Goal: Task Accomplishment & Management: Use online tool/utility

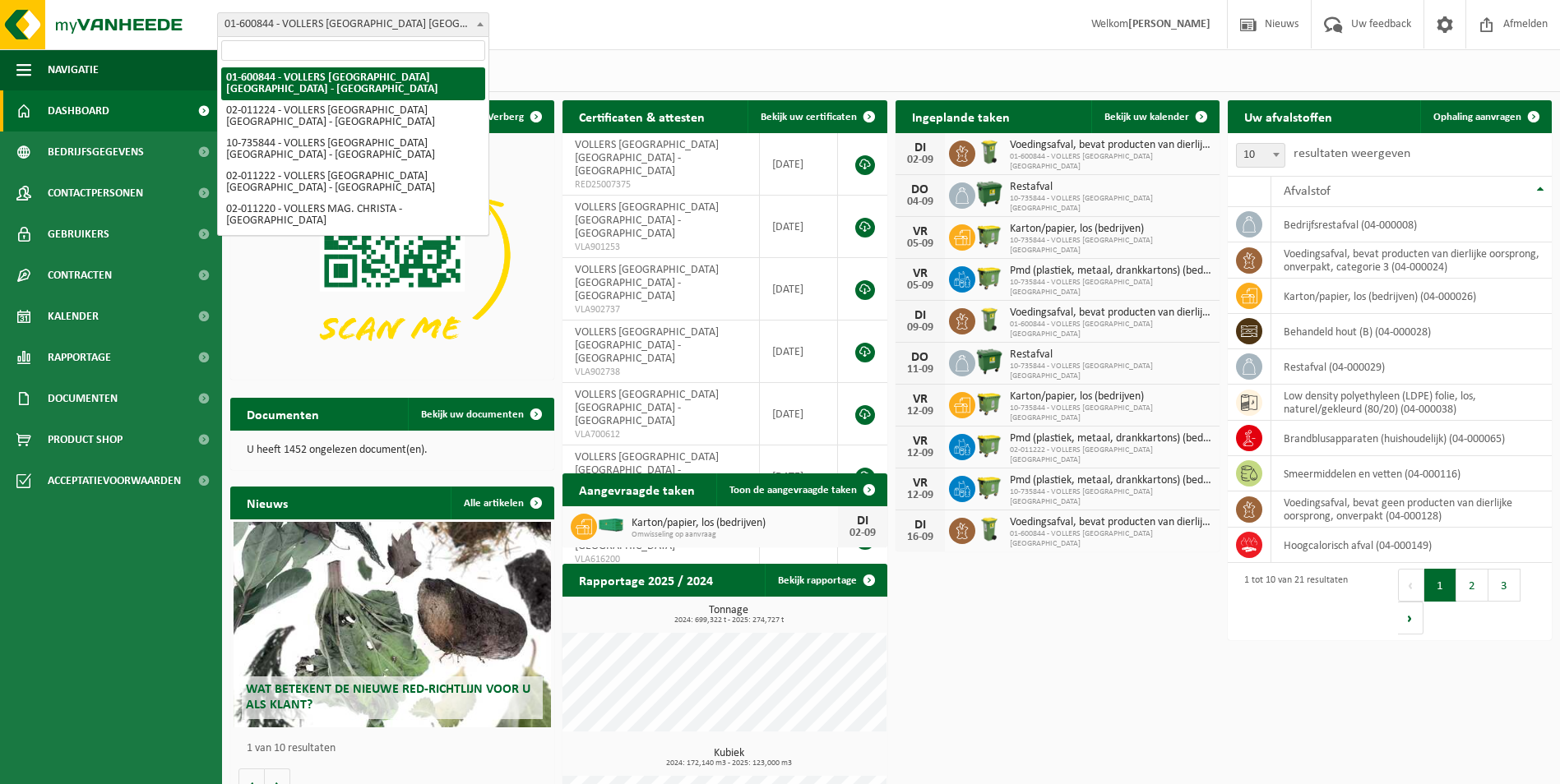
click at [486, 20] on span at bounding box center [480, 23] width 16 height 21
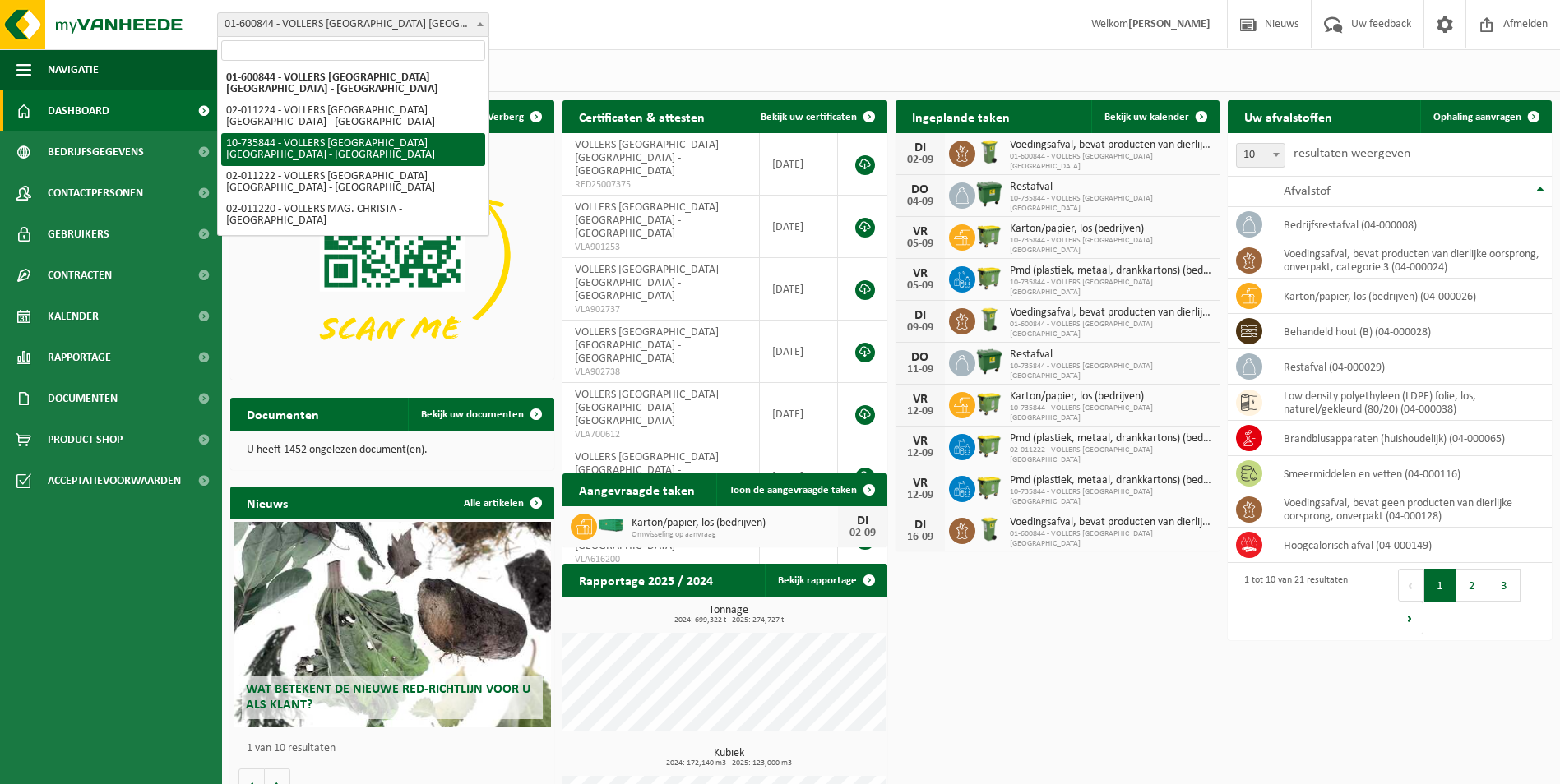
select select "10751"
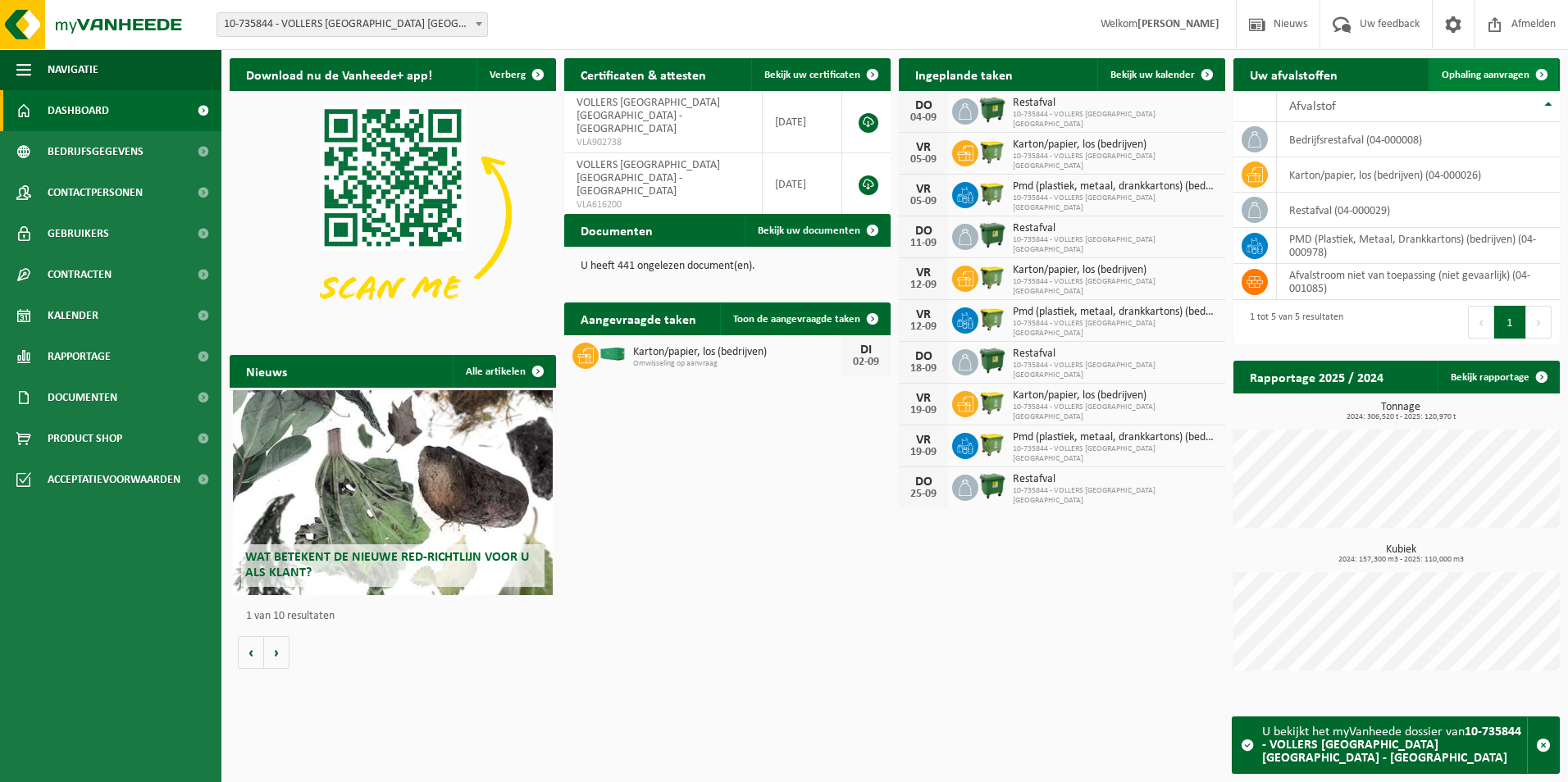
drag, startPoint x: 1513, startPoint y: 73, endPoint x: 1500, endPoint y: 73, distance: 13.0
click at [1513, 72] on span "Ophaling aanvragen" at bounding box center [1485, 75] width 88 height 10
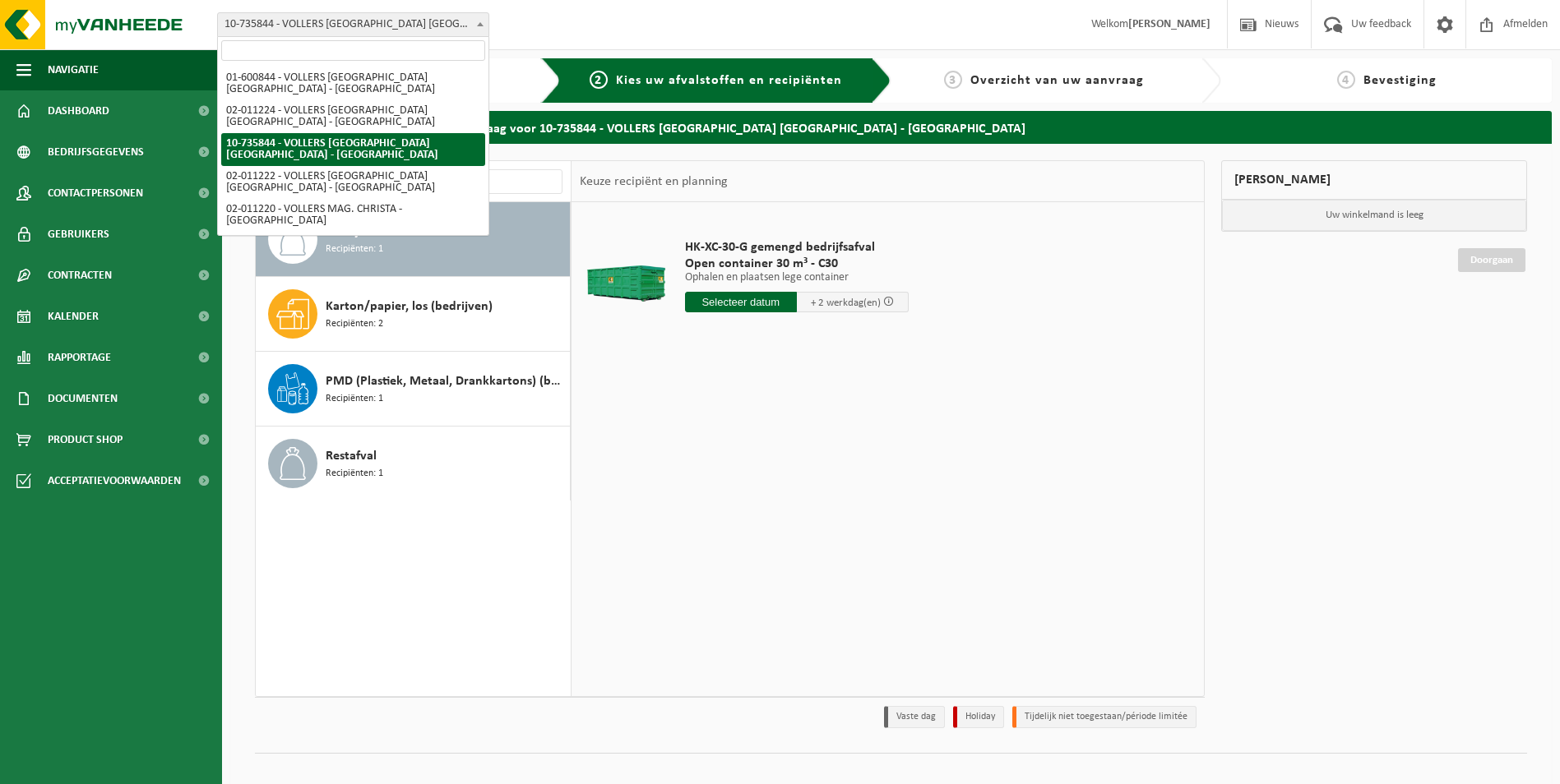
click at [482, 28] on span at bounding box center [480, 23] width 16 height 21
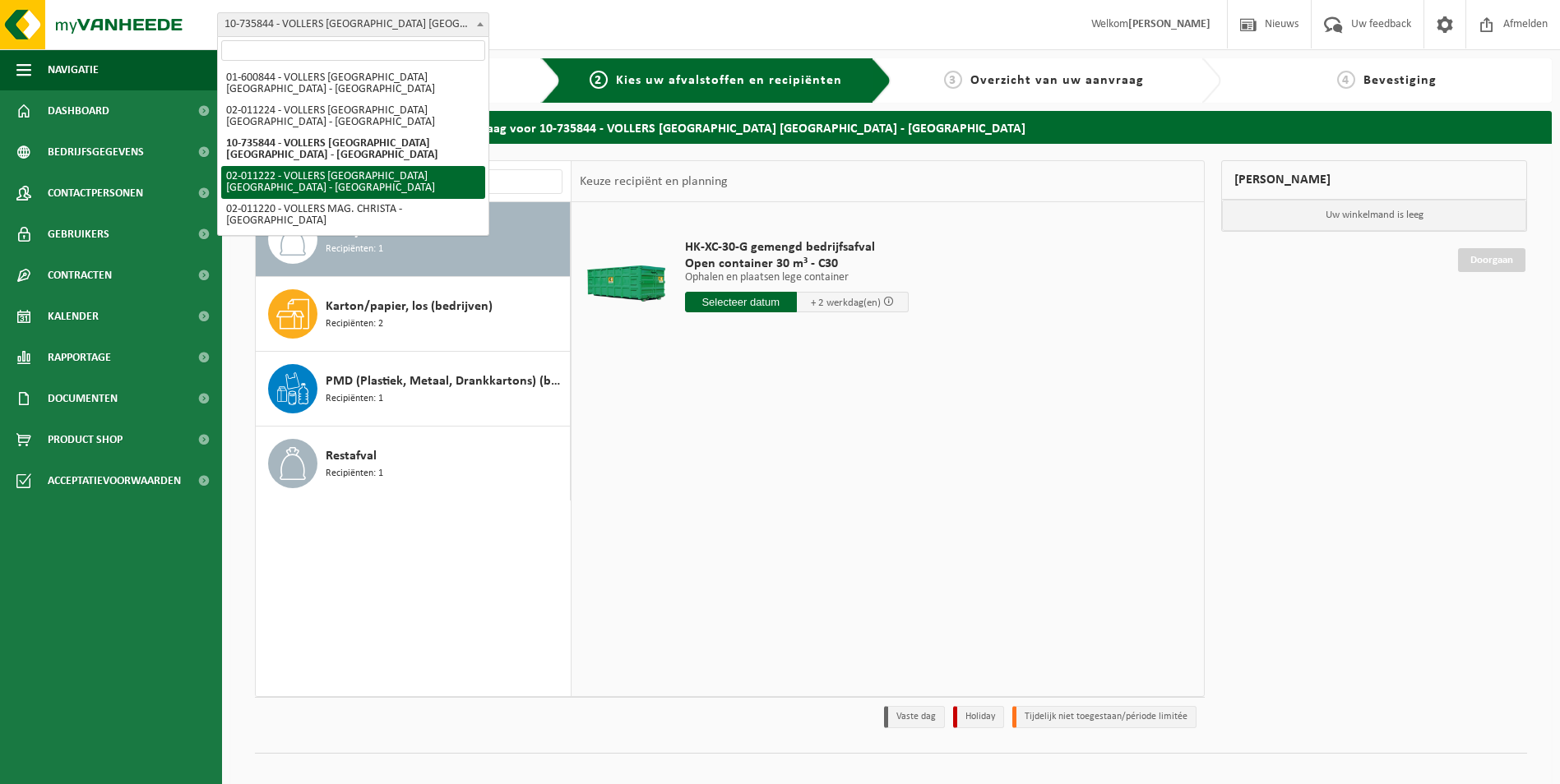
select select "10743"
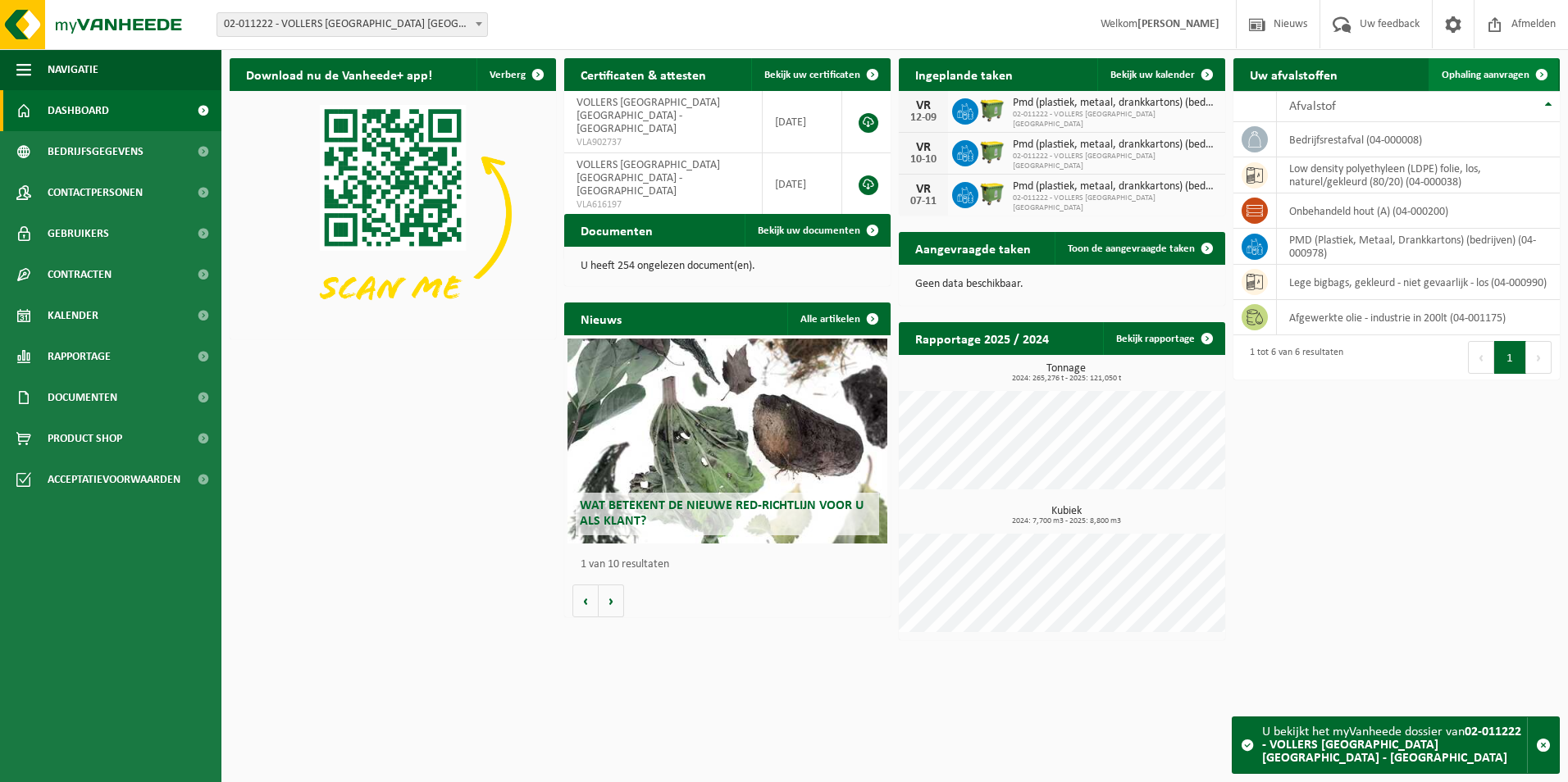
click at [1478, 81] on link "Ophaling aanvragen" at bounding box center [1494, 74] width 130 height 32
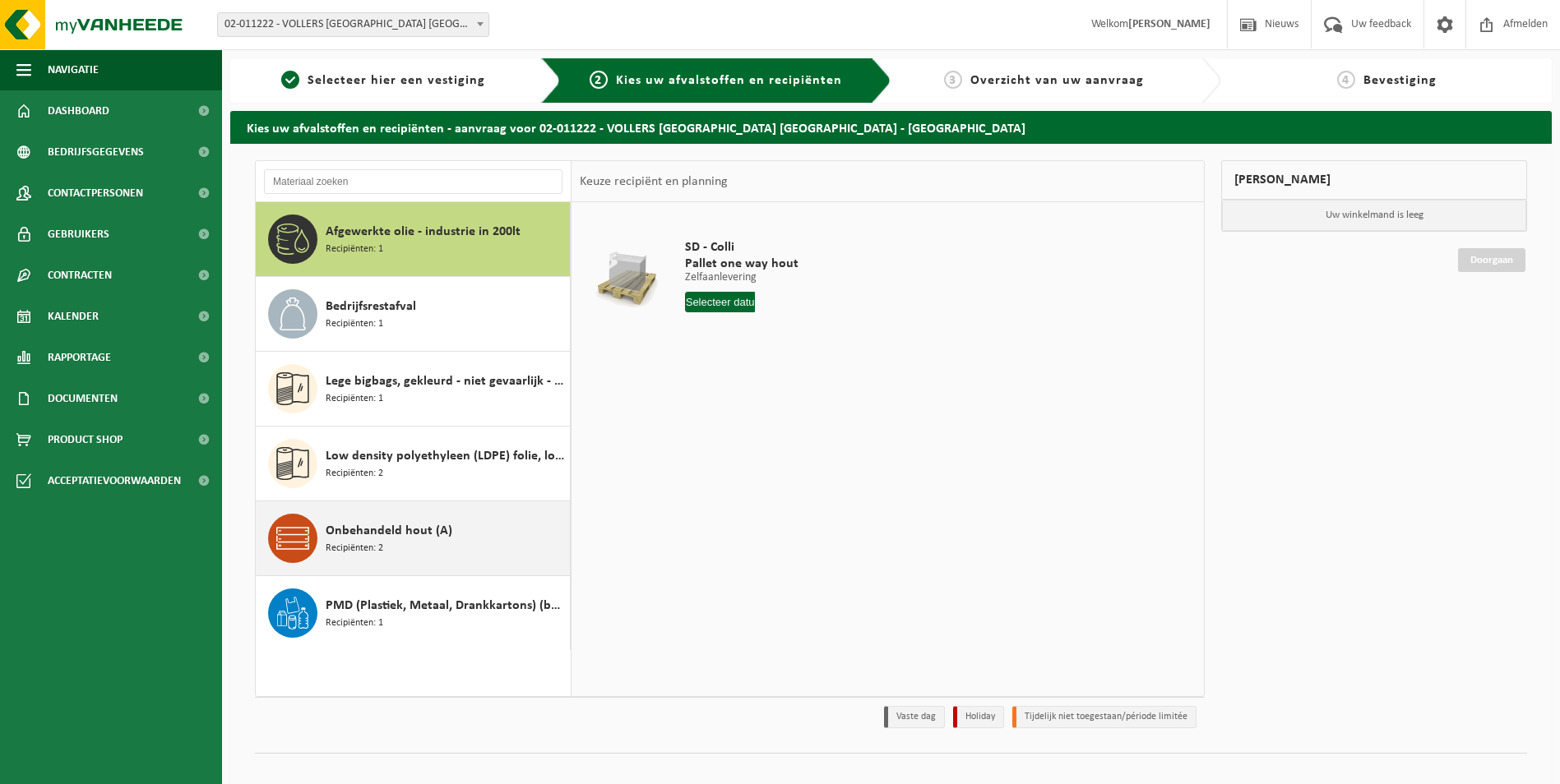
click at [440, 532] on span "Onbehandeld hout (A)" at bounding box center [389, 530] width 127 height 20
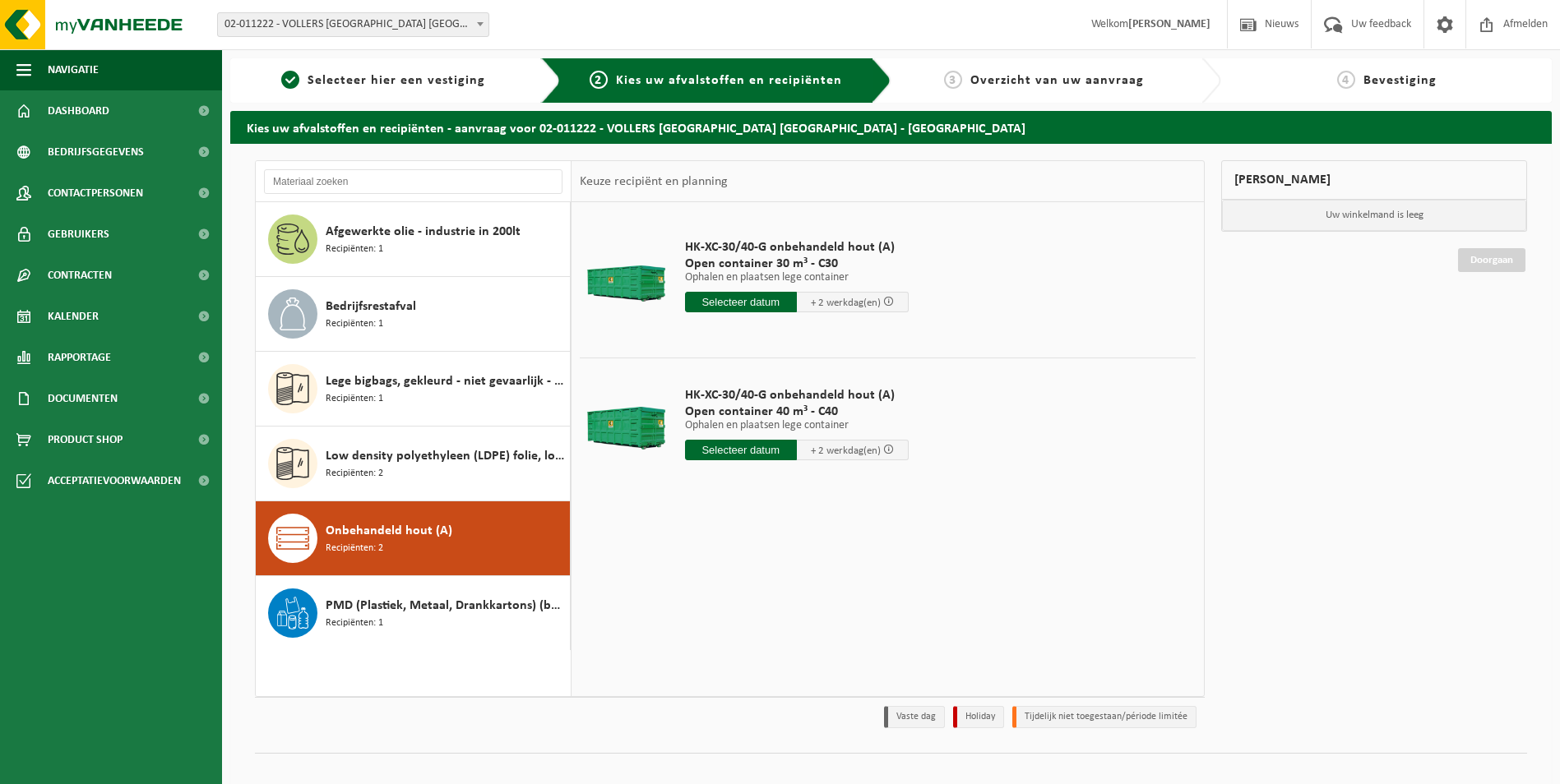
click at [759, 448] on input "text" at bounding box center [741, 450] width 111 height 21
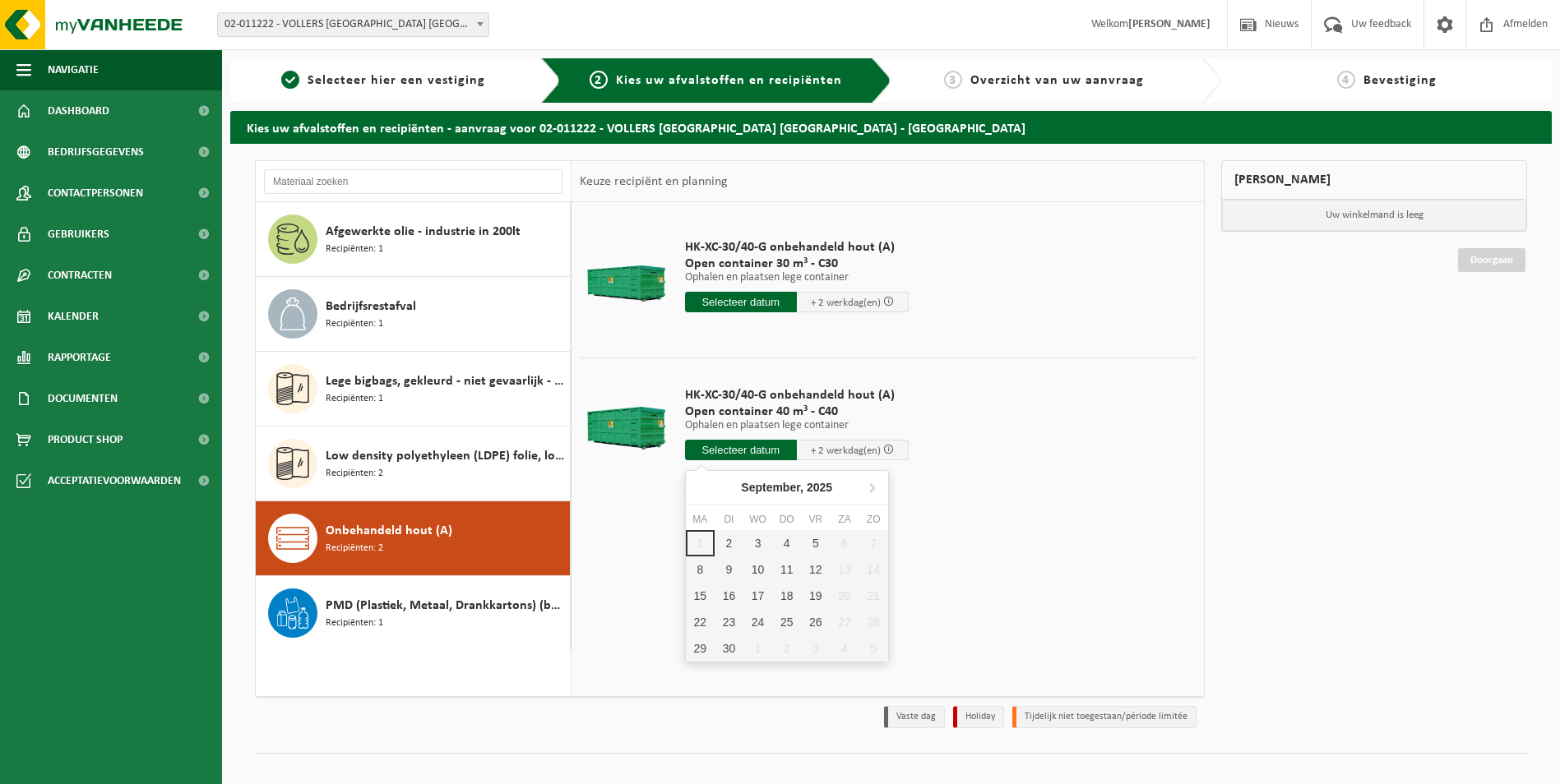
click at [752, 446] on input "text" at bounding box center [741, 450] width 111 height 21
click at [728, 539] on div "2" at bounding box center [729, 543] width 29 height 27
type input "Van 2025-09-02"
type input "2025-09-02"
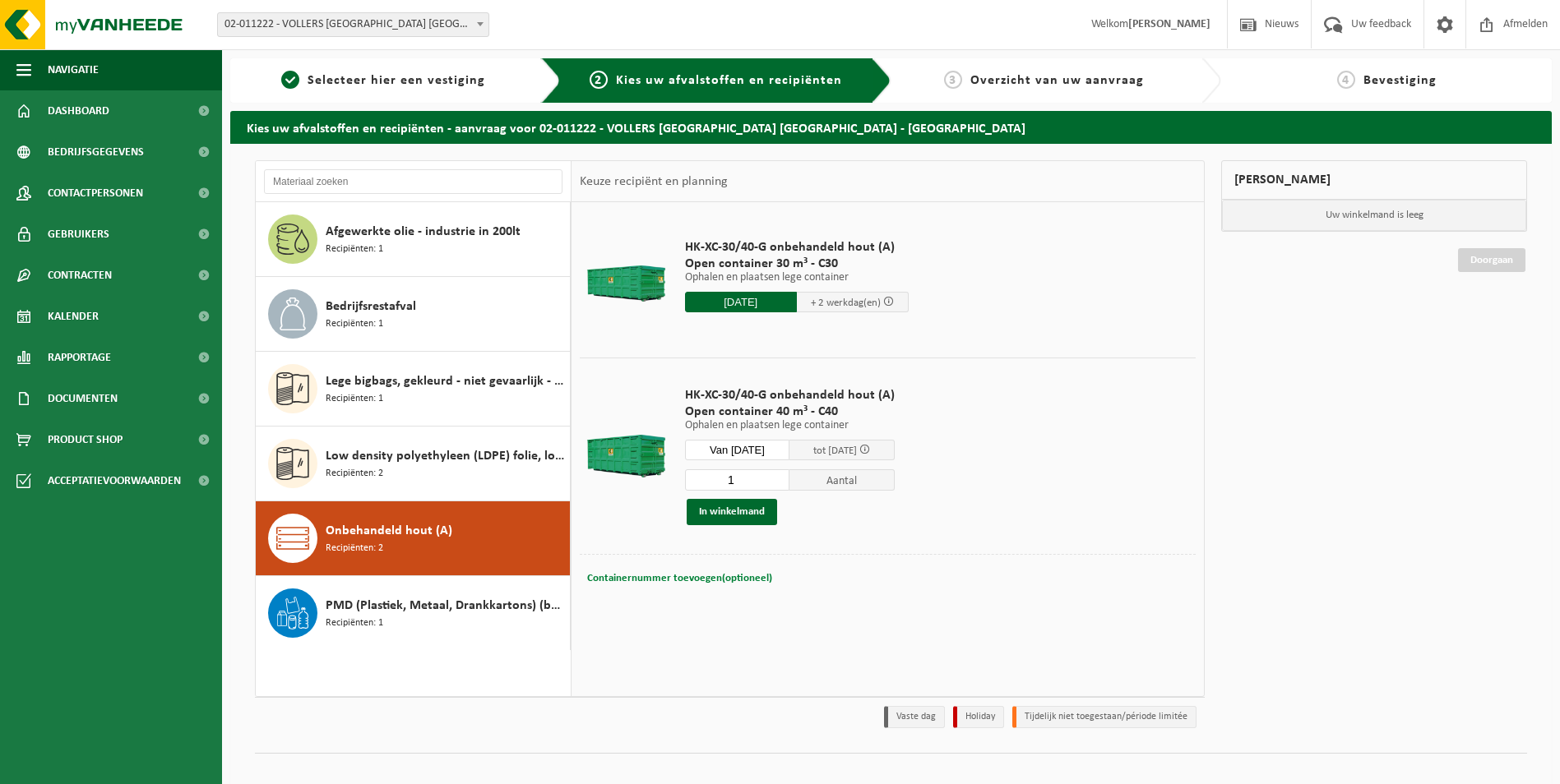
click at [679, 584] on button "Containernummer toevoegen(optioneel) Annuleren" at bounding box center [680, 578] width 189 height 23
type input "x"
type input "c40-1451"
click at [706, 506] on button "In winkelmand" at bounding box center [732, 512] width 91 height 27
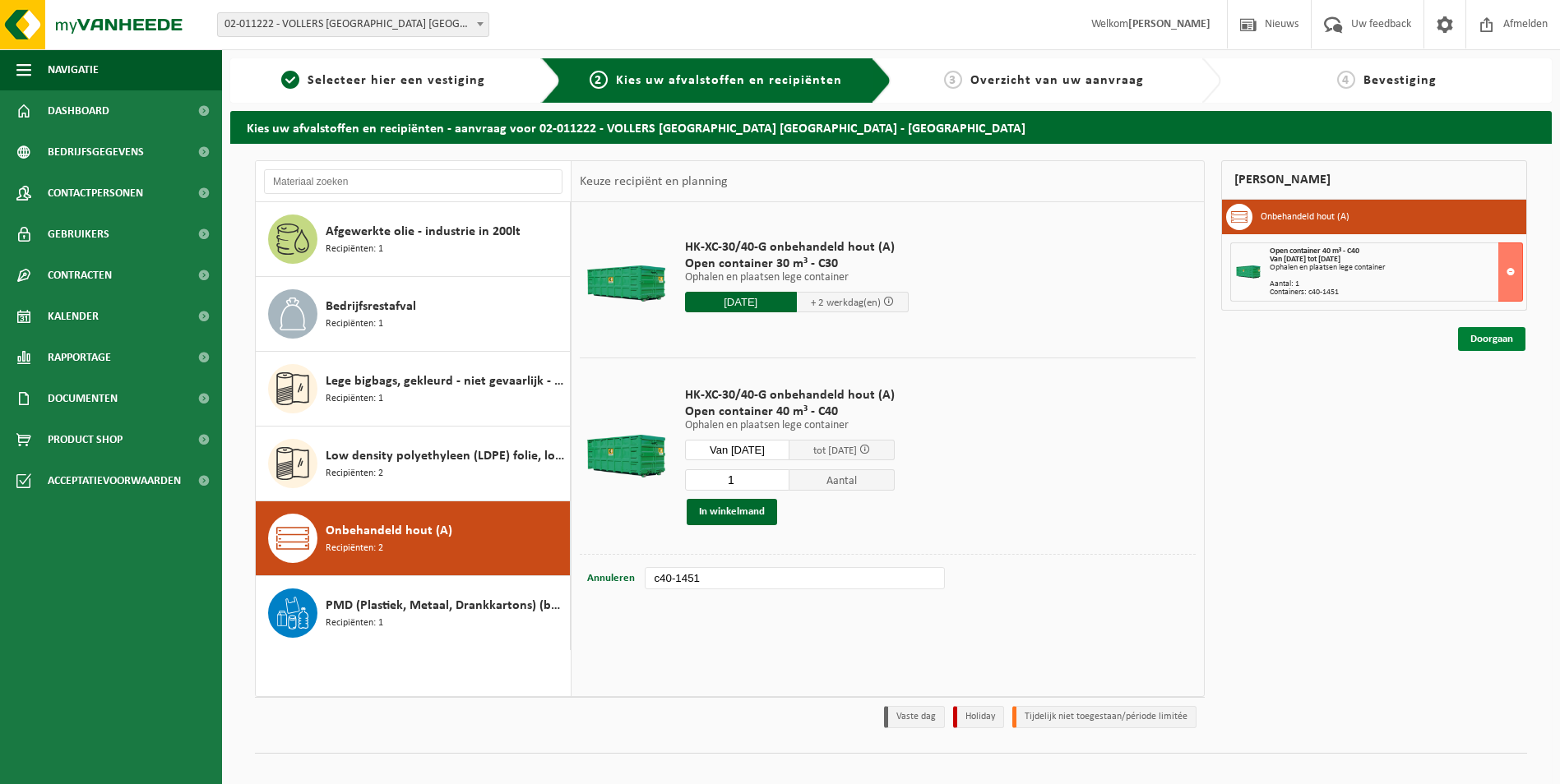
click at [1486, 344] on link "Doorgaan" at bounding box center [1491, 339] width 68 height 24
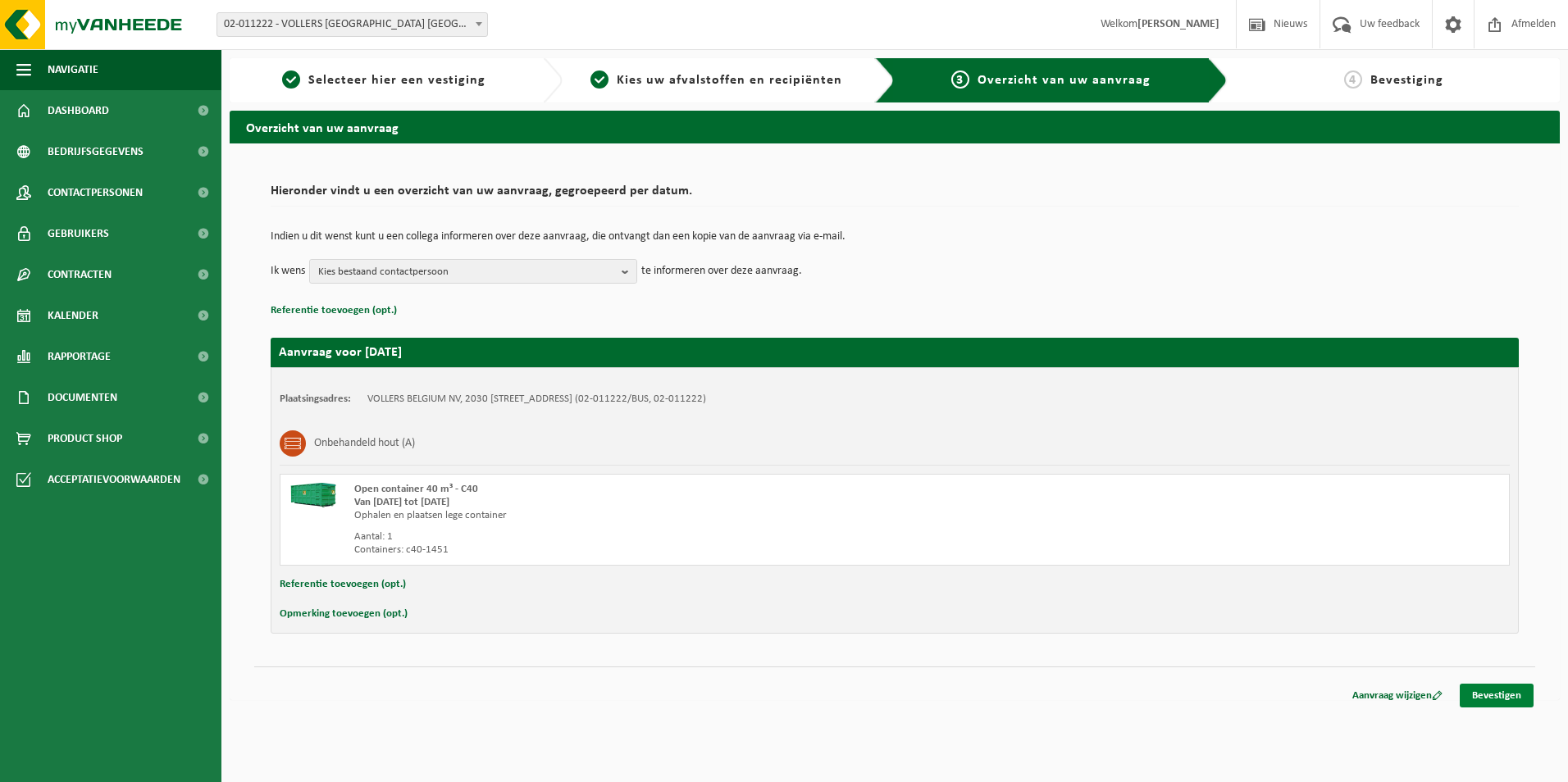
click at [1511, 699] on link "Bevestigen" at bounding box center [1496, 696] width 74 height 24
